Goal: Transaction & Acquisition: Purchase product/service

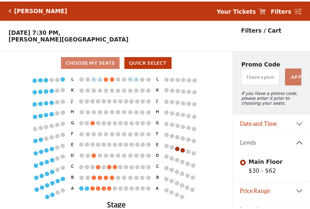
scroll to position [12, 0]
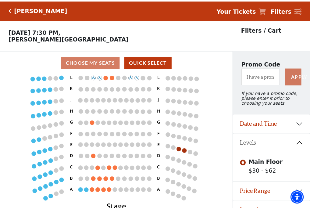
scroll to position [12, 0]
